Goal: Task Accomplishment & Management: Manage account settings

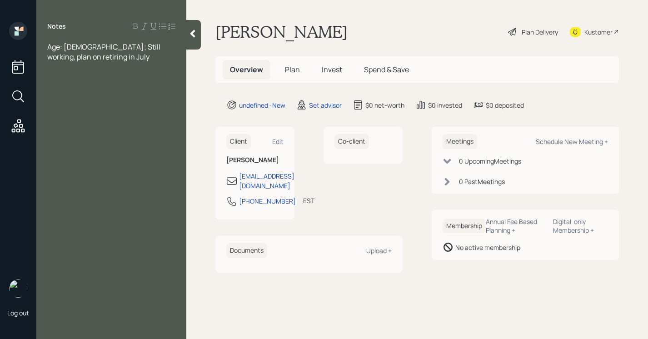
click at [77, 47] on span "Age: [DEMOGRAPHIC_DATA]; Still working, plan on retiring in July" at bounding box center [104, 52] width 115 height 20
click at [74, 79] on div at bounding box center [111, 77] width 128 height 10
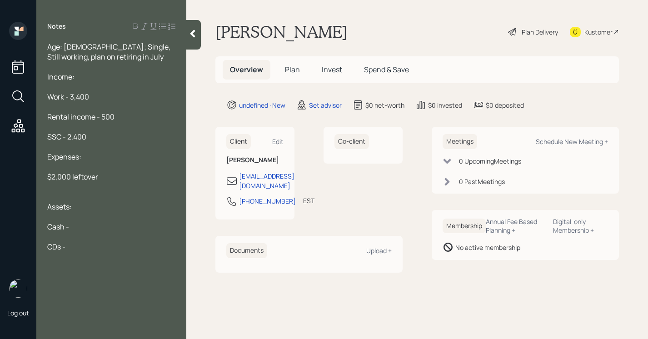
click at [102, 224] on div "Cash -" at bounding box center [111, 227] width 128 height 10
click at [81, 242] on div "CDs -" at bounding box center [111, 247] width 128 height 10
click at [84, 246] on div "CDs -" at bounding box center [111, 247] width 128 height 10
click at [49, 287] on span "IRA -" at bounding box center [54, 287] width 15 height 10
click at [93, 285] on div "[PERSON_NAME] -" at bounding box center [111, 287] width 128 height 10
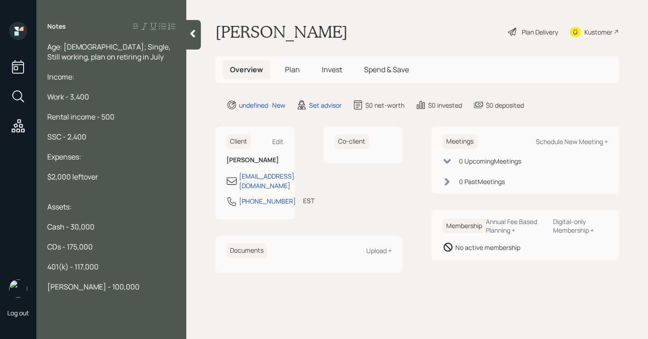
click at [87, 287] on span "[PERSON_NAME] - 100,000" at bounding box center [93, 287] width 92 height 10
click at [116, 287] on div "[PERSON_NAME] - 200,000" at bounding box center [111, 287] width 128 height 10
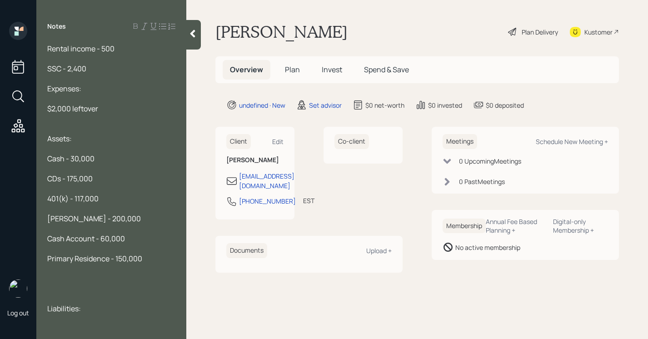
scroll to position [78, 0]
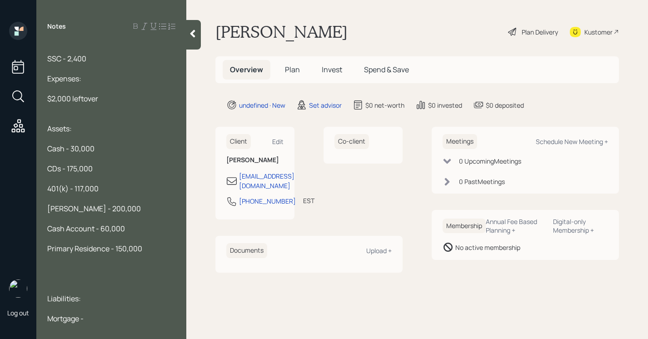
click at [147, 250] on div "Primary Residence - 150,000" at bounding box center [111, 249] width 128 height 10
click at [92, 320] on div "Mortgage -" at bounding box center [111, 319] width 128 height 10
click at [156, 245] on div "Primary Residence - 150,000" at bounding box center [111, 249] width 128 height 10
click at [100, 268] on span "Rental Portfolio - 450,000" at bounding box center [90, 269] width 86 height 10
click at [97, 284] on div at bounding box center [111, 289] width 128 height 10
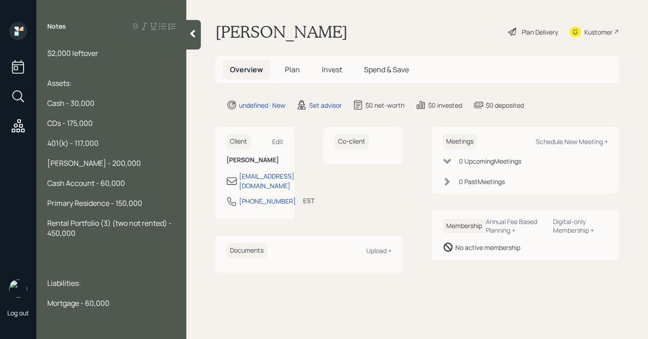
scroll to position [123, 0]
click at [49, 271] on div at bounding box center [111, 274] width 128 height 10
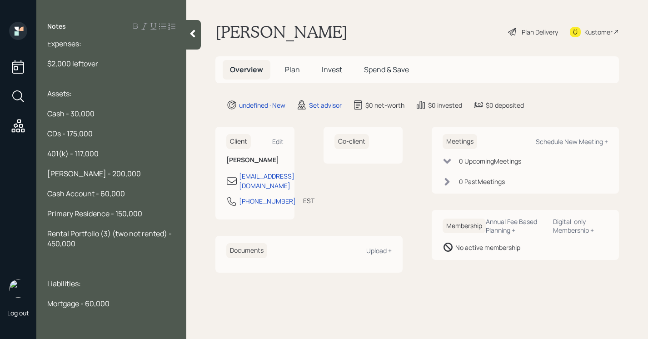
click at [130, 296] on div at bounding box center [111, 294] width 128 height 10
click at [130, 304] on div "Mortgage - 60,000" at bounding box center [111, 304] width 128 height 10
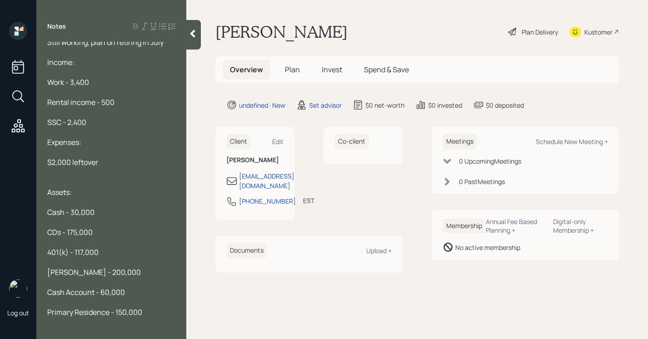
scroll to position [0, 0]
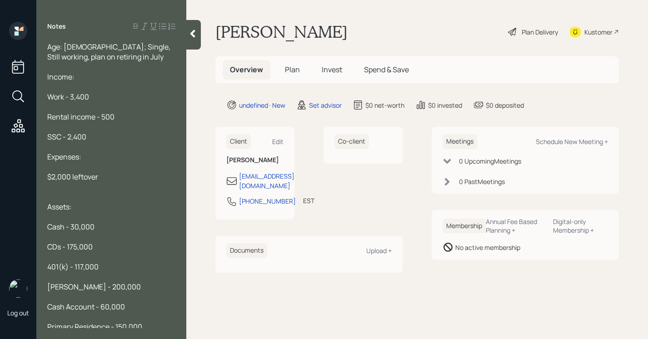
click at [113, 69] on div at bounding box center [111, 67] width 128 height 10
click at [110, 57] on div "Age: [DEMOGRAPHIC_DATA]; Single, Still working, plan on retiring in July" at bounding box center [111, 52] width 128 height 20
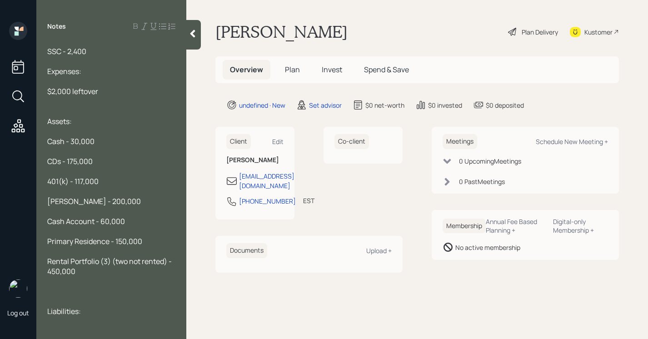
scroll to position [193, 0]
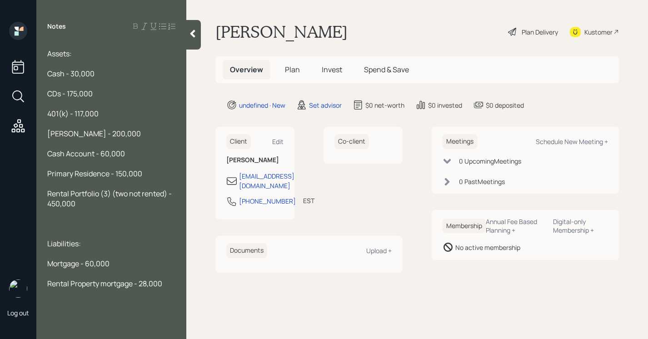
click at [195, 35] on icon at bounding box center [192, 33] width 9 height 9
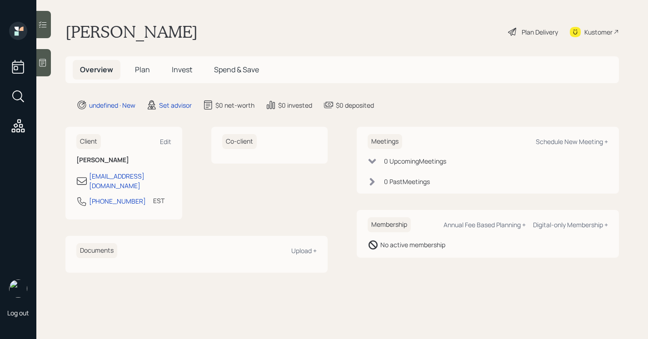
click at [41, 67] on div at bounding box center [43, 62] width 15 height 27
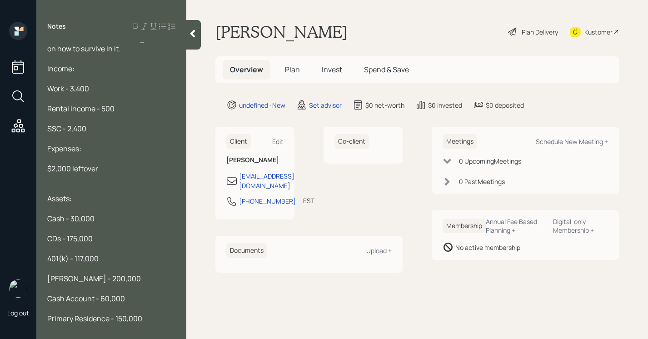
scroll to position [0, 0]
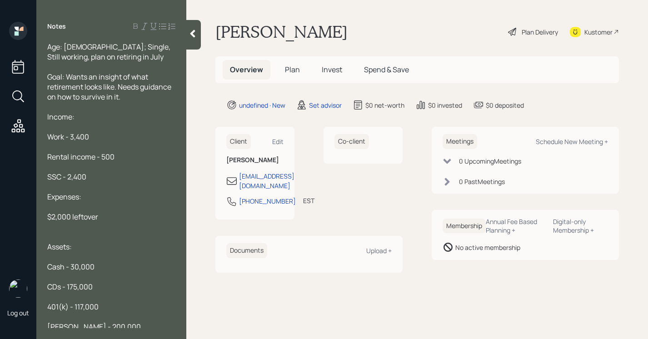
click at [198, 33] on div at bounding box center [193, 35] width 15 height 30
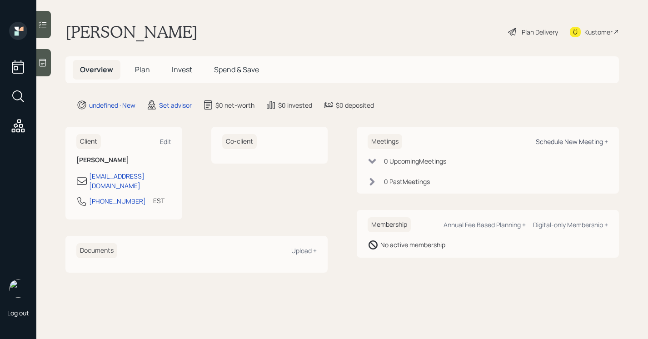
click at [584, 143] on div "Schedule New Meeting +" at bounding box center [572, 141] width 72 height 9
select select "round-[PERSON_NAME]"
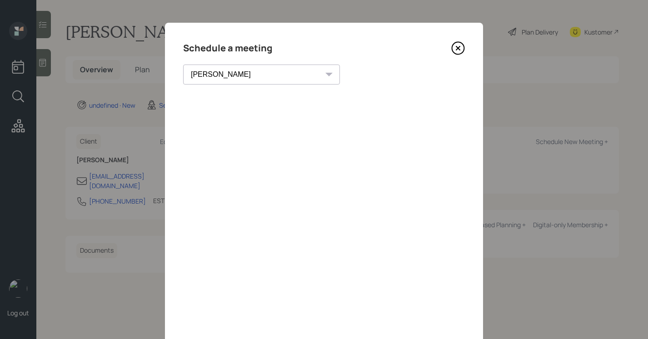
click at [459, 50] on icon at bounding box center [458, 48] width 14 height 14
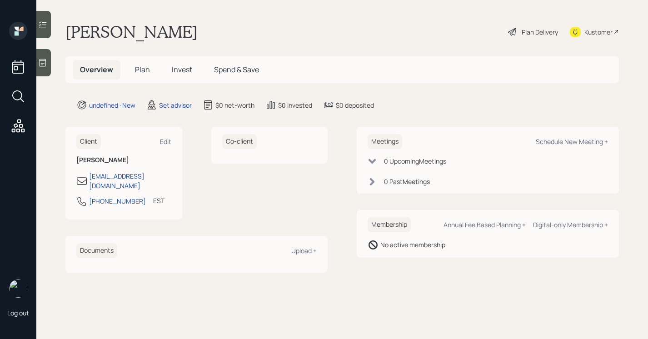
click at [596, 28] on div "Kustomer" at bounding box center [599, 32] width 28 height 10
click at [606, 32] on div "Kustomer" at bounding box center [599, 32] width 28 height 10
click at [51, 61] on div at bounding box center [43, 62] width 15 height 27
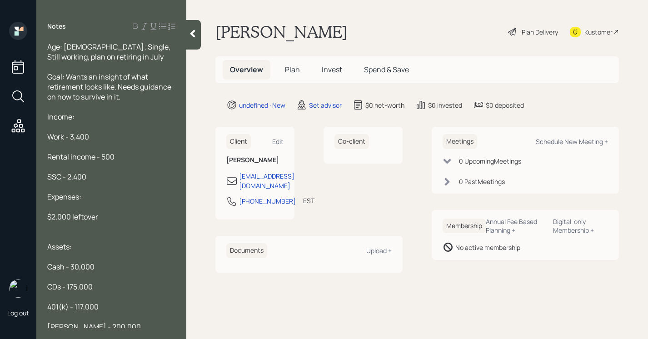
scroll to position [153, 0]
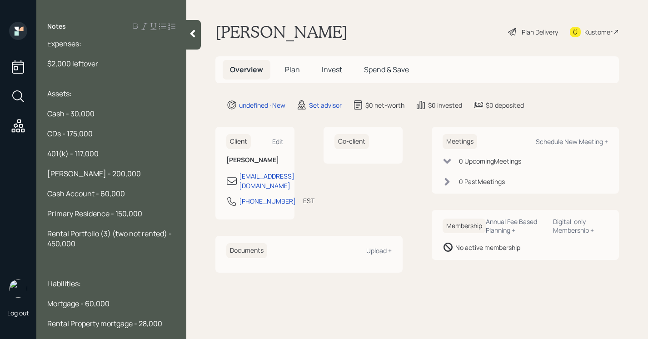
click at [94, 60] on span "$2,000 leftover" at bounding box center [72, 64] width 51 height 10
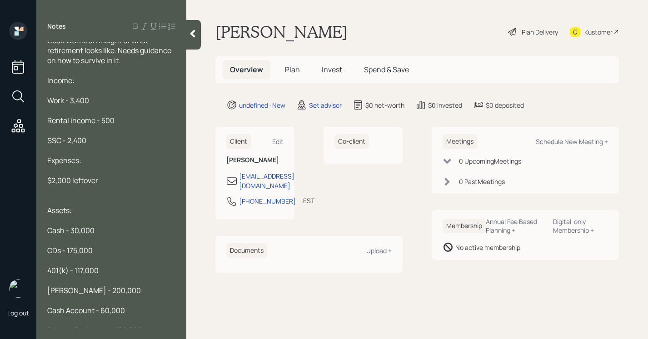
scroll to position [0, 0]
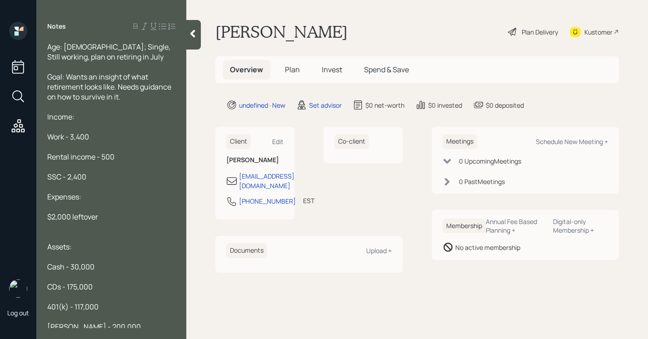
click at [131, 95] on div "Goal: Wants an insight of what retirement looks like. Needs guidance on how to …" at bounding box center [111, 87] width 128 height 30
click at [193, 24] on div at bounding box center [193, 35] width 15 height 30
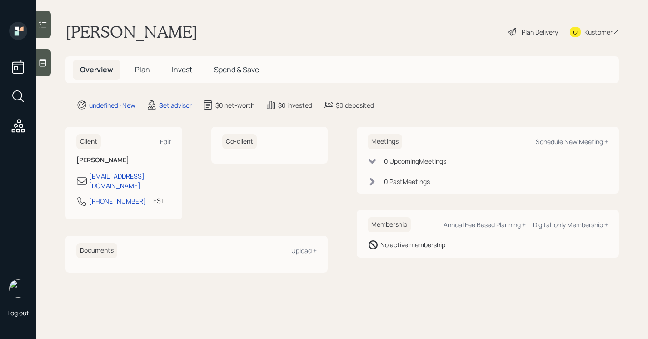
click at [43, 61] on icon at bounding box center [42, 62] width 9 height 9
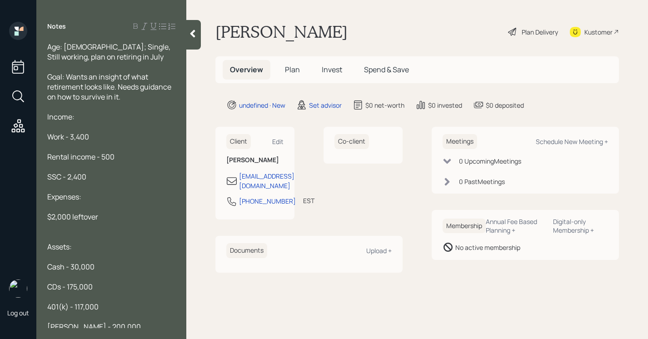
click at [107, 86] on span "Goal: Wants an insight of what retirement looks like. Needs guidance on how to …" at bounding box center [109, 87] width 125 height 30
click at [104, 86] on span "Goal: Wants an insight of what retirement looks like. Needs guidance on how to …" at bounding box center [109, 87] width 125 height 30
click at [85, 87] on span "Goal: Wants an insight of what retirement look like. Needs guidance on how to s…" at bounding box center [108, 87] width 122 height 30
click at [158, 101] on div "Goal: Wants an insight of what retirement would look like. Needs guidance on ho…" at bounding box center [111, 87] width 128 height 30
click at [195, 31] on icon at bounding box center [192, 33] width 9 height 9
